Goal: Task Accomplishment & Management: Use online tool/utility

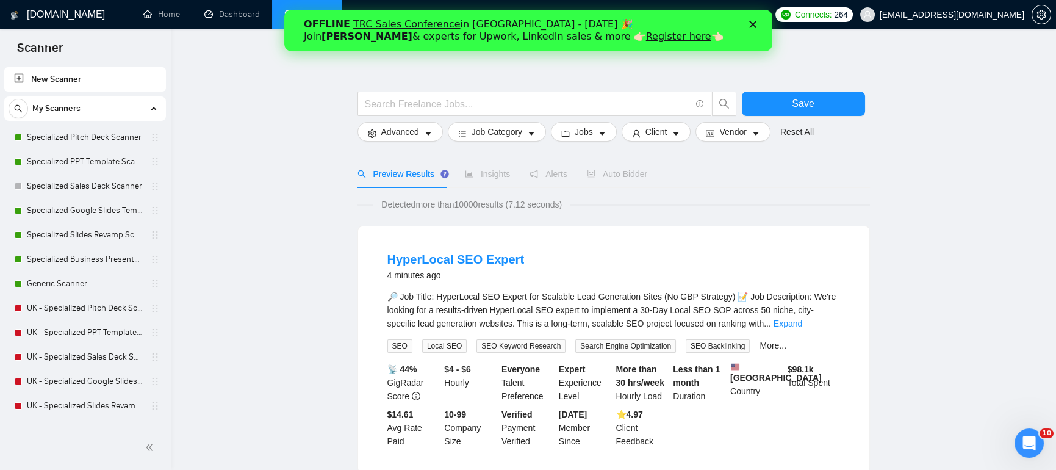
click at [750, 28] on div "OFFLINE TRC Sales Conference in [GEOGRAPHIC_DATA] - [DATE] 🎉 Join [PERSON_NAME]…" at bounding box center [527, 31] width 449 height 32
click at [755, 25] on icon "Закрыть" at bounding box center [751, 24] width 7 height 7
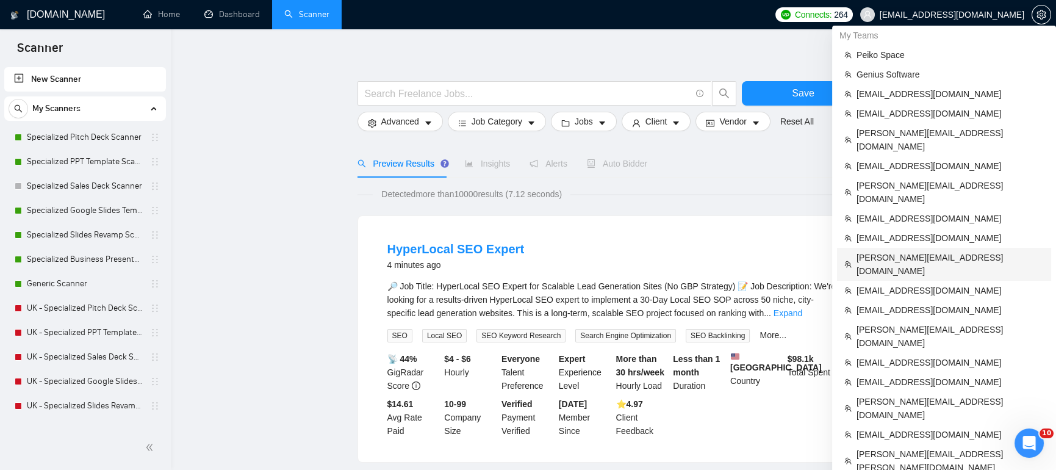
scroll to position [12, 0]
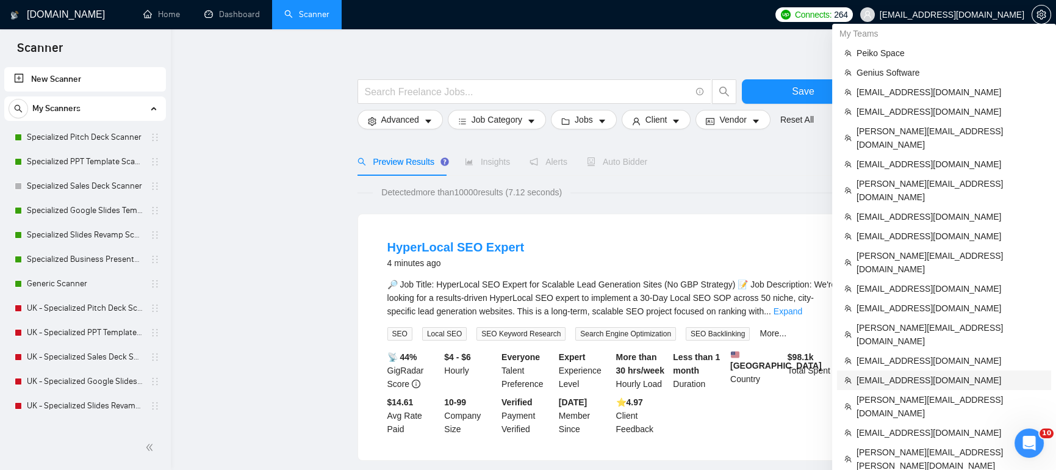
click at [942, 373] on span "[EMAIL_ADDRESS][DOMAIN_NAME]" at bounding box center [949, 379] width 187 height 13
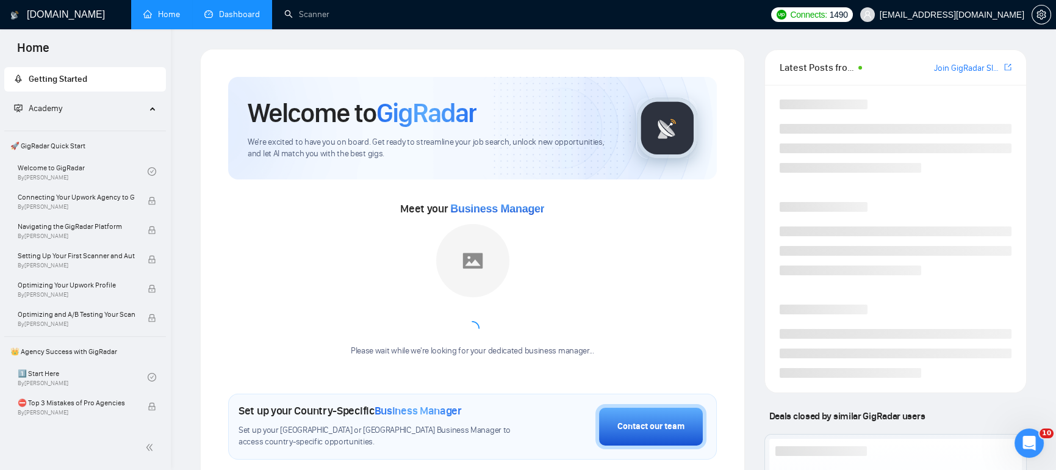
click at [238, 20] on link "Dashboard" at bounding box center [232, 14] width 56 height 10
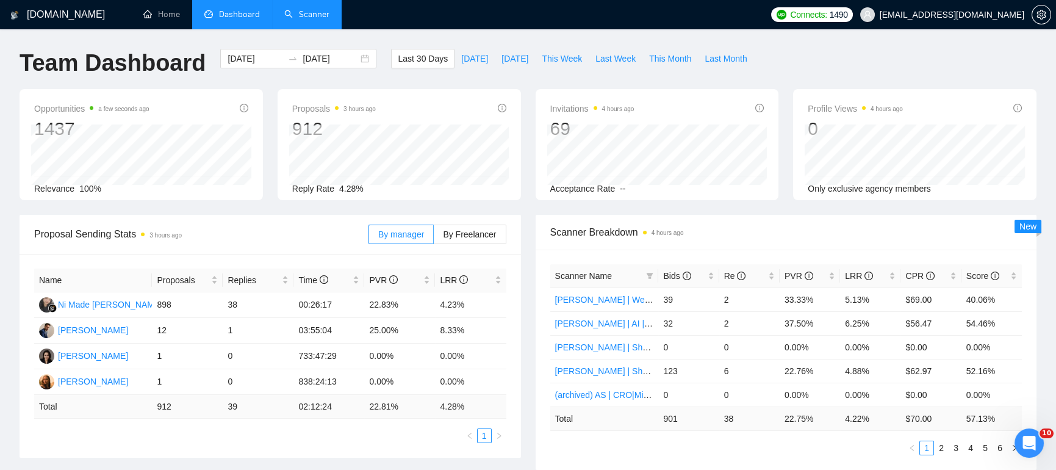
click at [309, 15] on link "Scanner" at bounding box center [306, 14] width 45 height 10
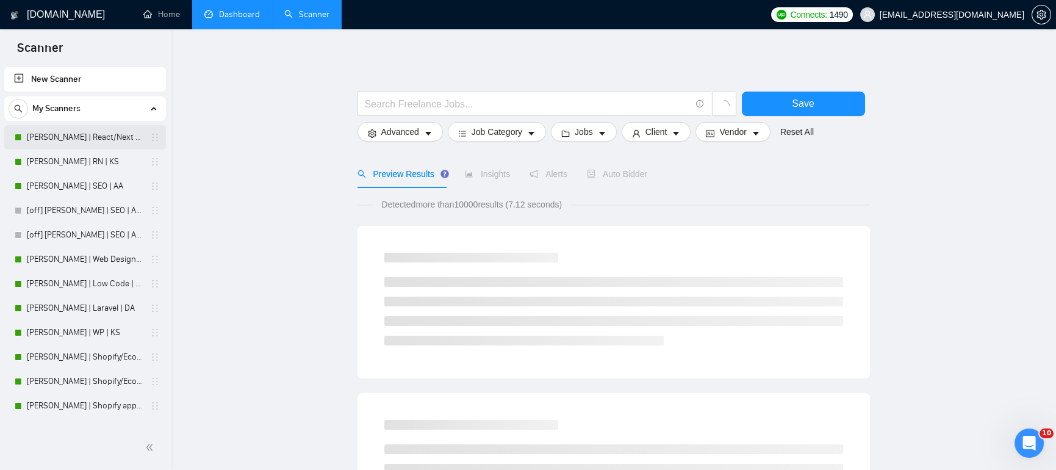
click at [65, 134] on link "[PERSON_NAME] | React/Next | KS" at bounding box center [85, 137] width 116 height 24
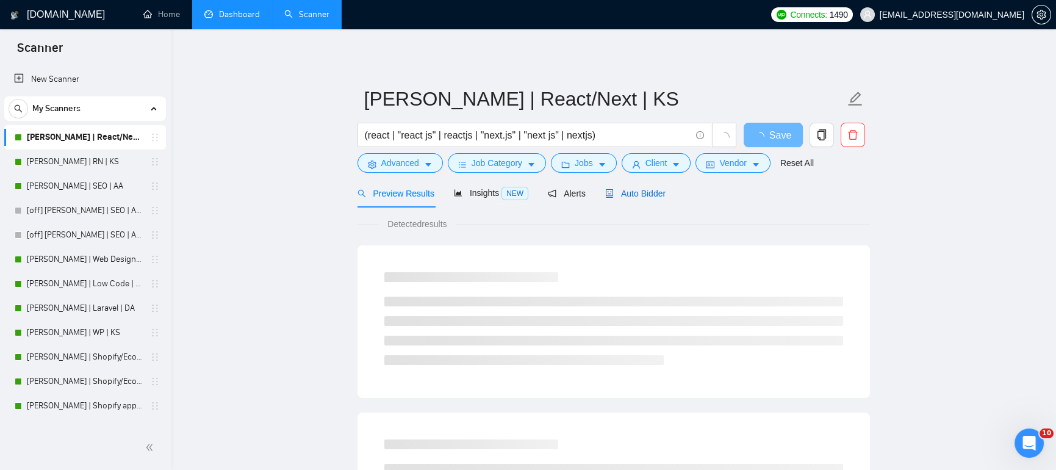
click at [647, 192] on span "Auto Bidder" at bounding box center [635, 193] width 60 height 10
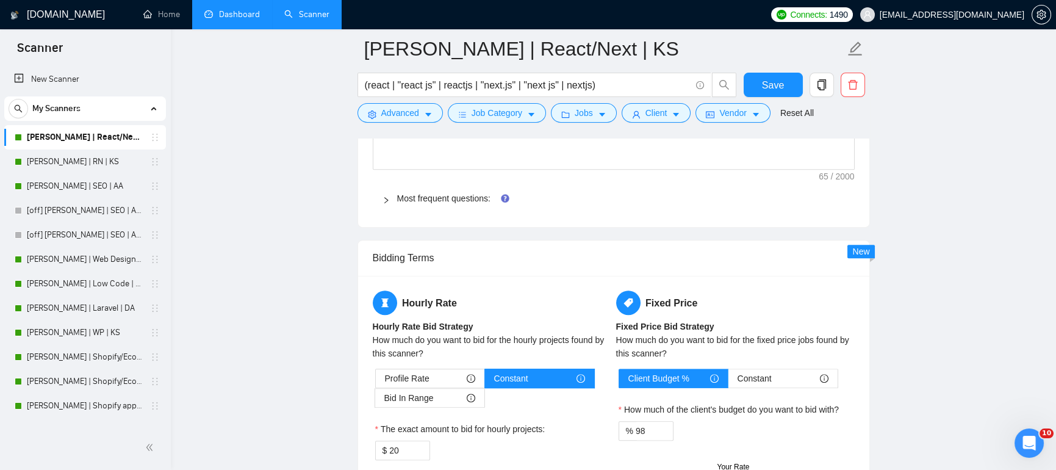
scroll to position [1807, 0]
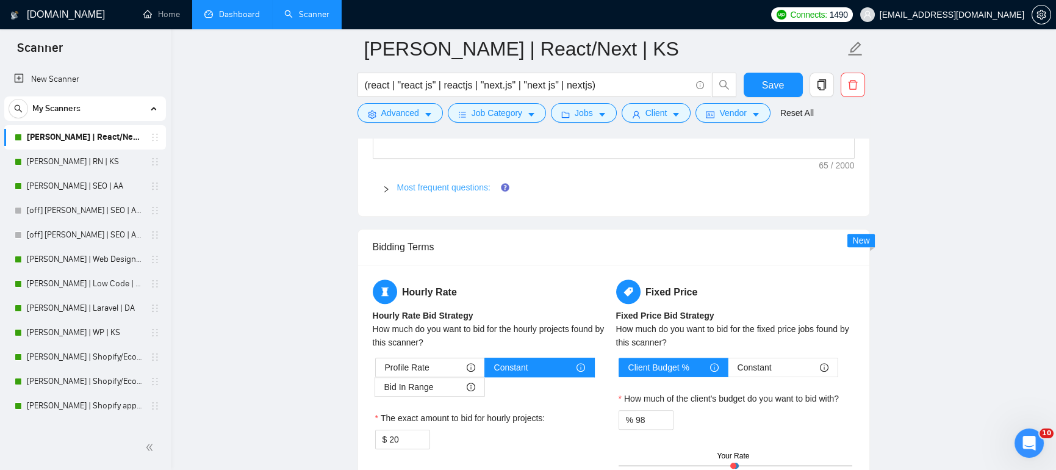
click at [432, 189] on link "Most frequent questions:" at bounding box center [443, 187] width 93 height 10
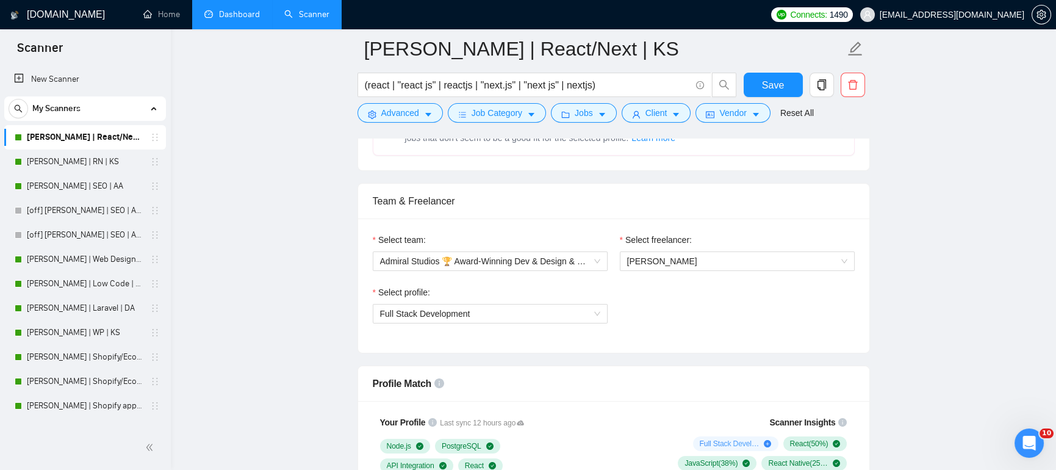
scroll to position [567, 0]
click at [233, 9] on link "Dashboard" at bounding box center [232, 14] width 56 height 10
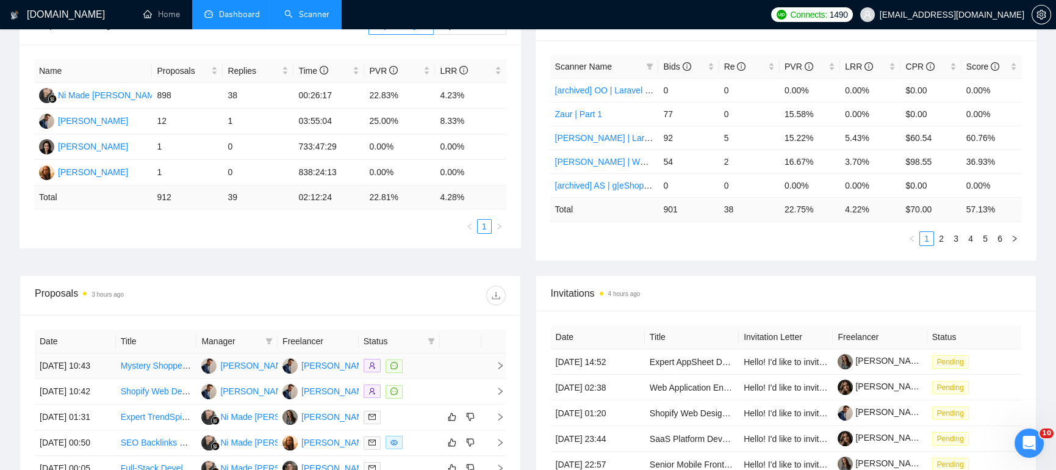
scroll to position [112, 0]
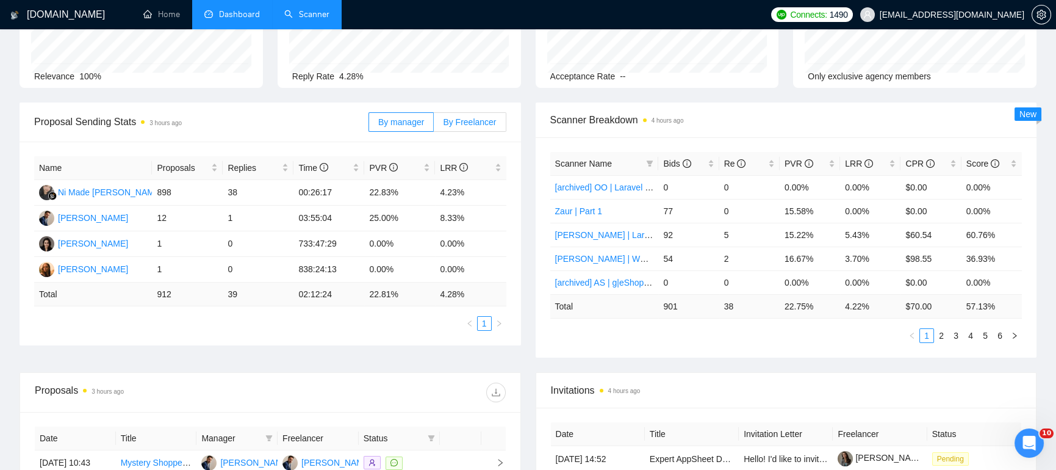
click at [482, 118] on span "By Freelancer" at bounding box center [469, 122] width 53 height 10
click at [434, 125] on input "By Freelancer" at bounding box center [434, 125] width 0 height 0
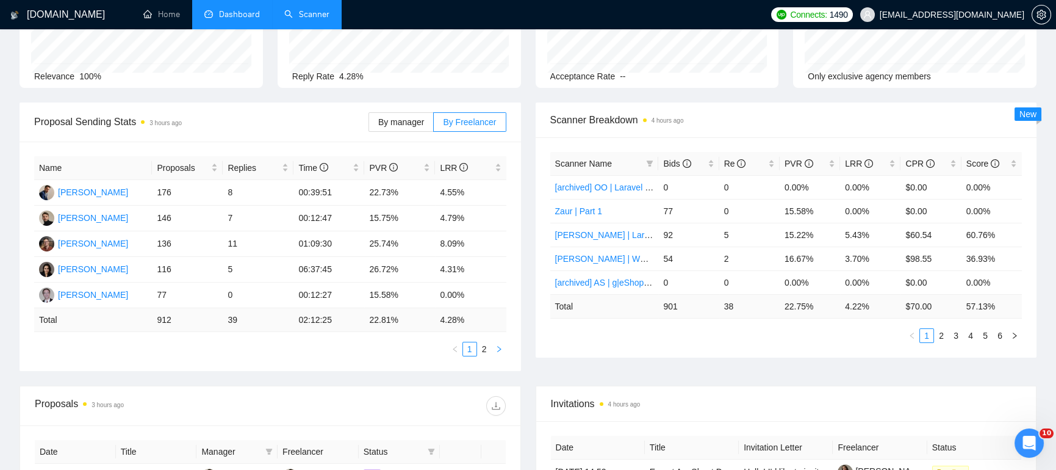
click at [504, 350] on button "button" at bounding box center [499, 349] width 15 height 15
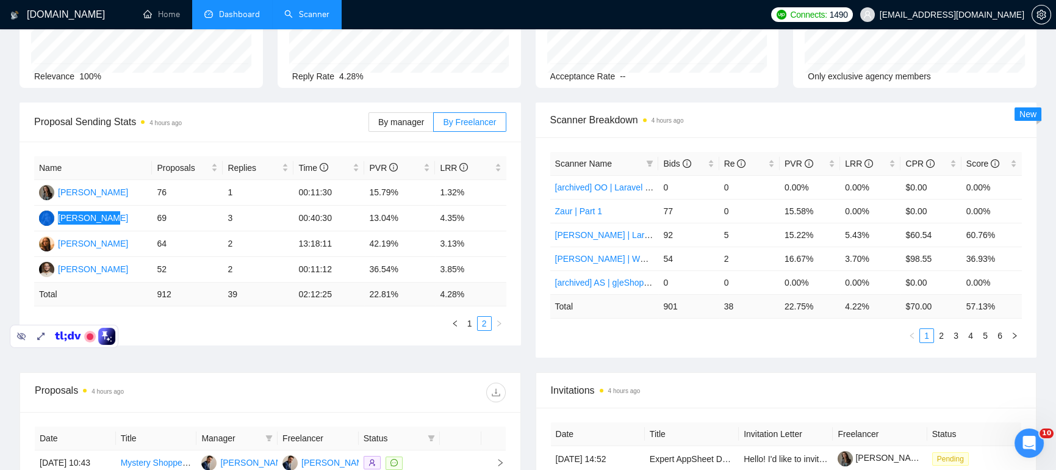
drag, startPoint x: 95, startPoint y: 216, endPoint x: 1055, endPoint y: 450, distance: 988.7
click at [0, 0] on div "[DOMAIN_NAME] Home Dashboard Scanner Connects: 1490 [EMAIL_ADDRESS][DOMAIN_NAME…" at bounding box center [528, 371] width 1056 height 967
